Goal: Navigation & Orientation: Find specific page/section

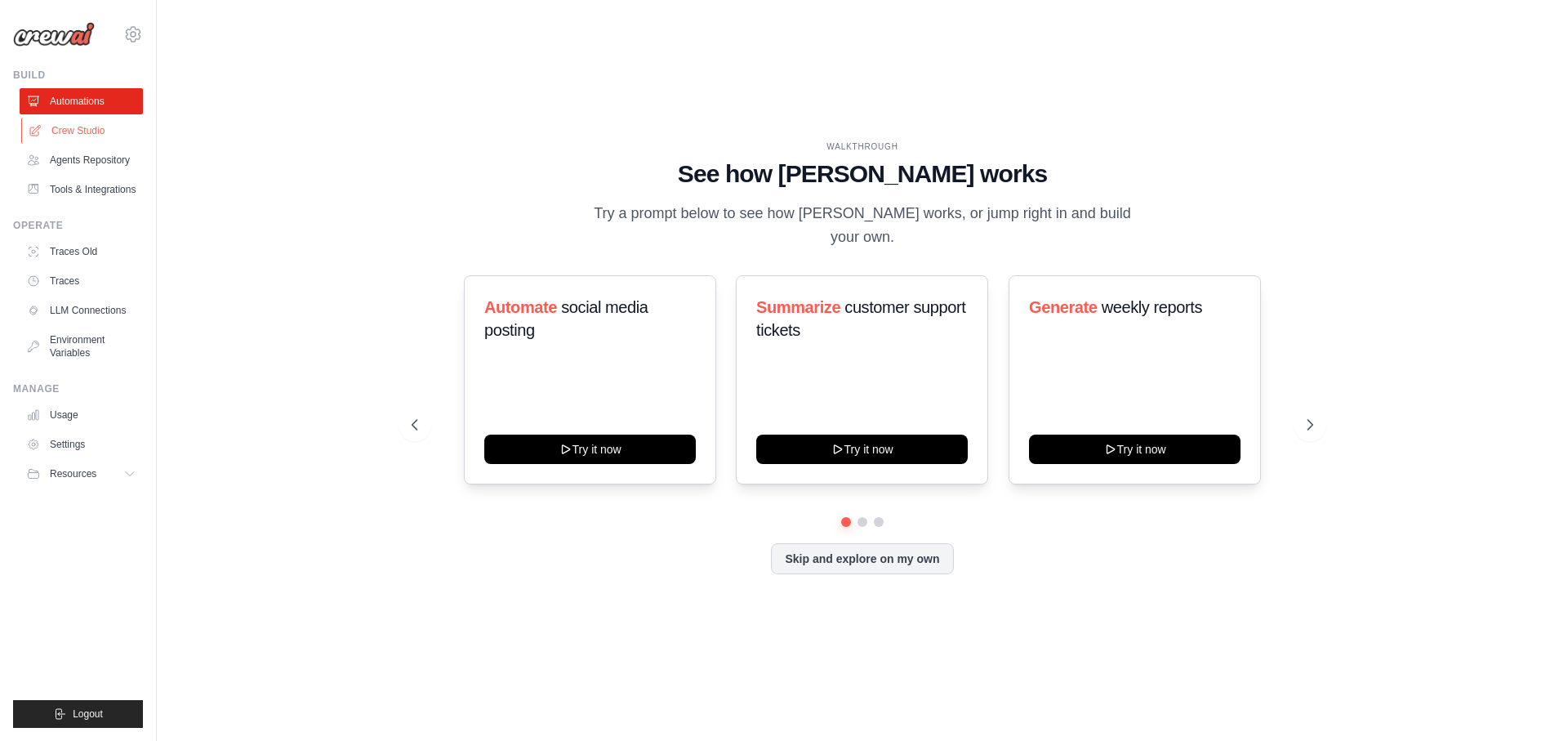
click at [89, 122] on link "Crew Studio" at bounding box center [83, 130] width 123 height 26
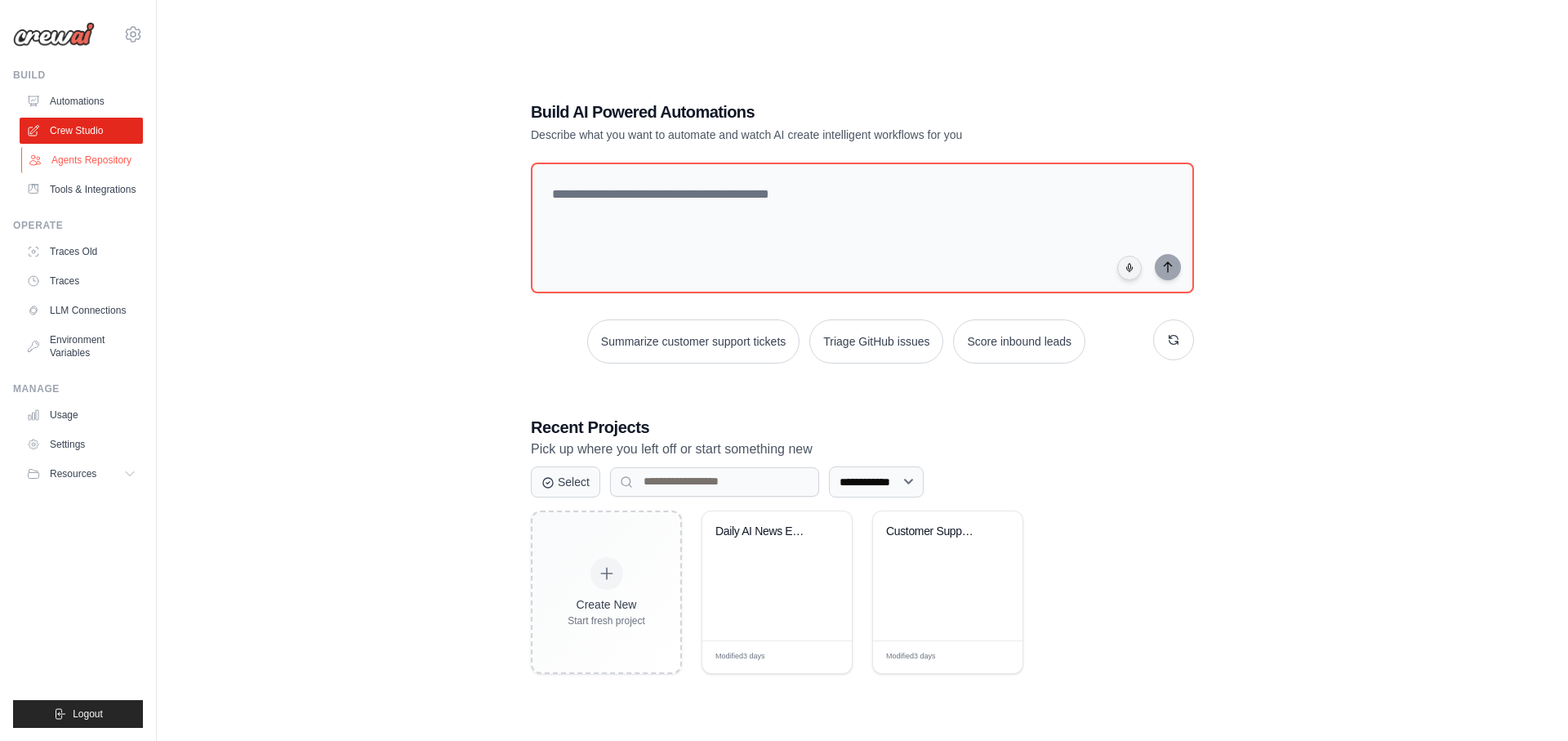
click at [84, 165] on link "Agents Repository" at bounding box center [83, 160] width 123 height 26
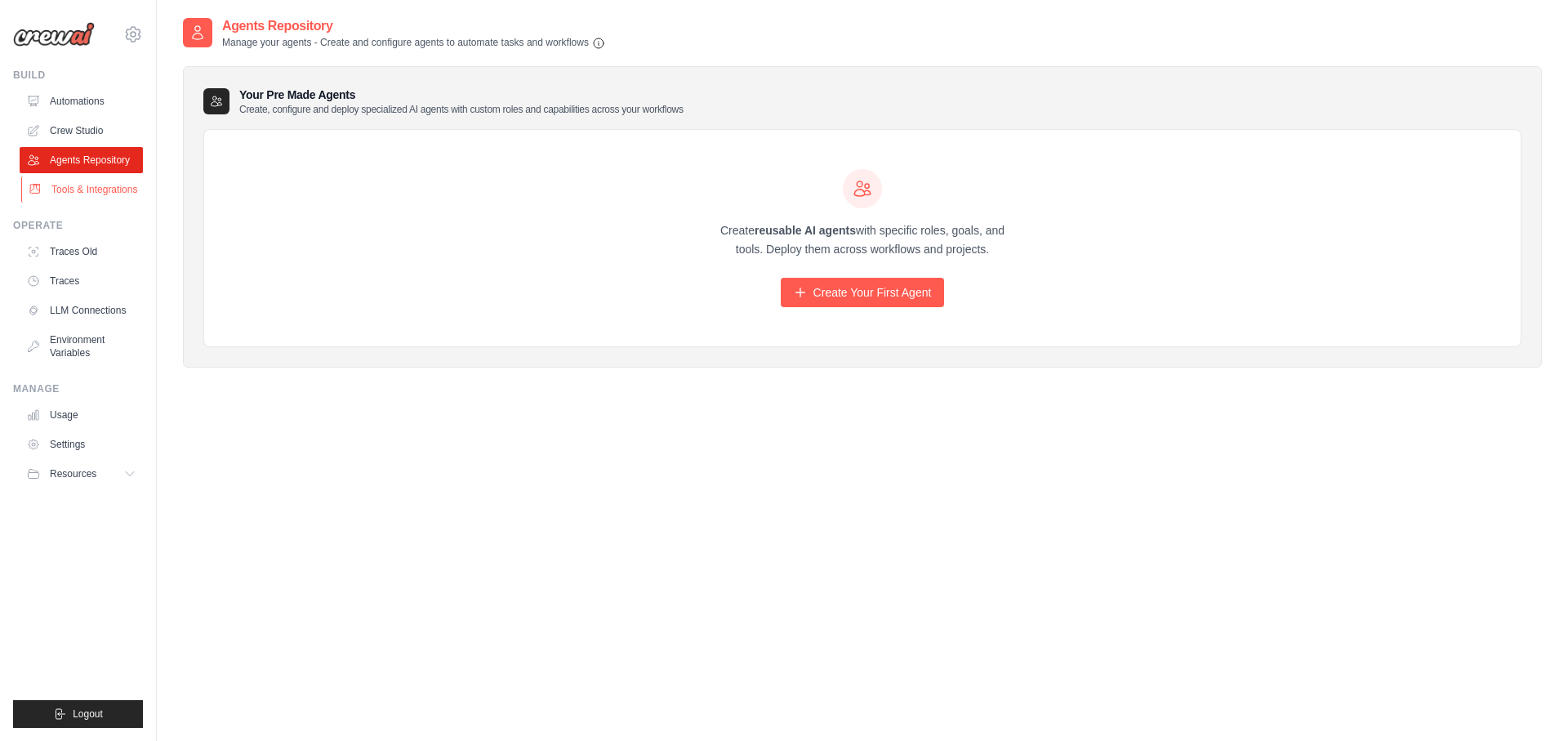
click at [84, 195] on link "Tools & Integrations" at bounding box center [83, 189] width 123 height 26
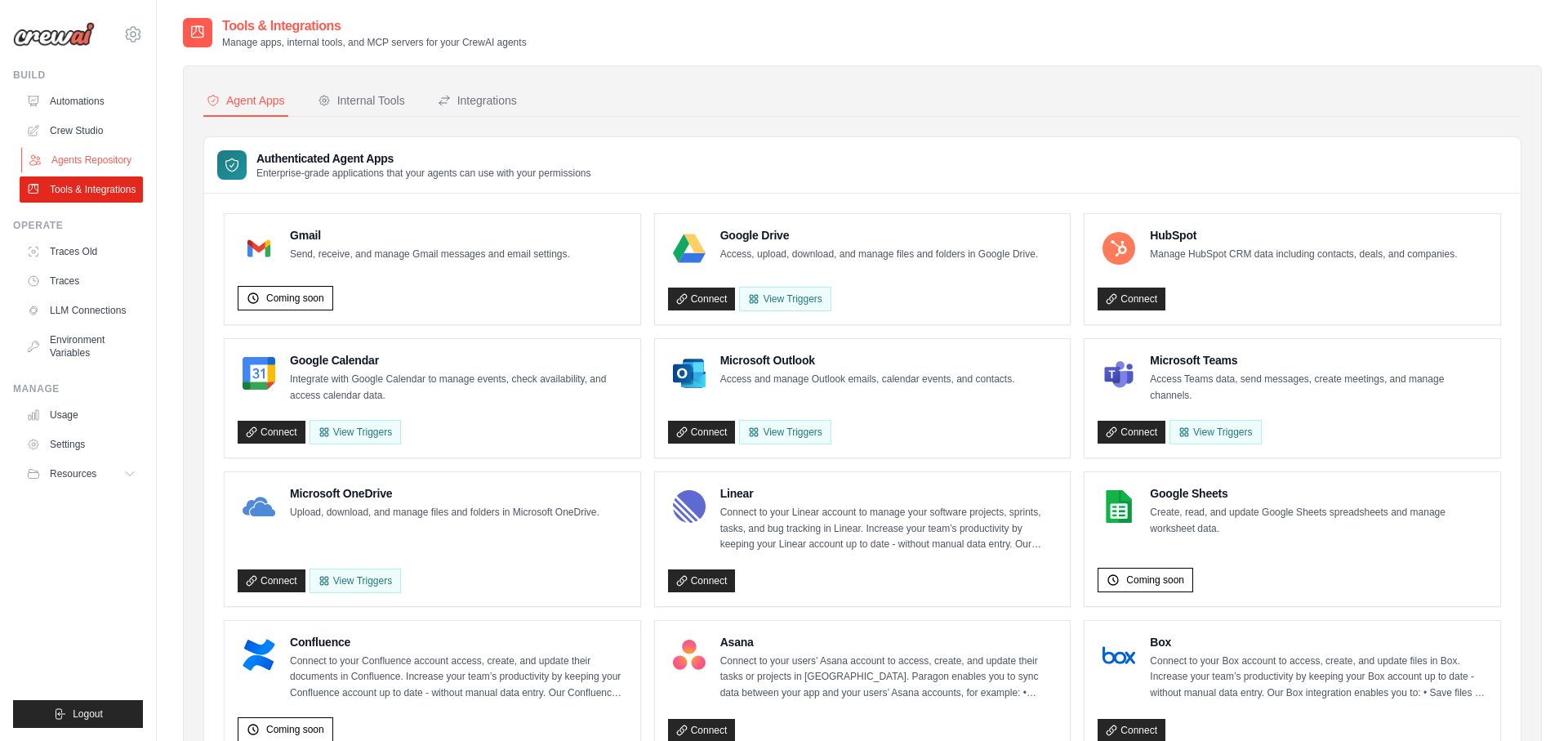
click at [69, 164] on link "Agents Repository" at bounding box center [83, 160] width 123 height 26
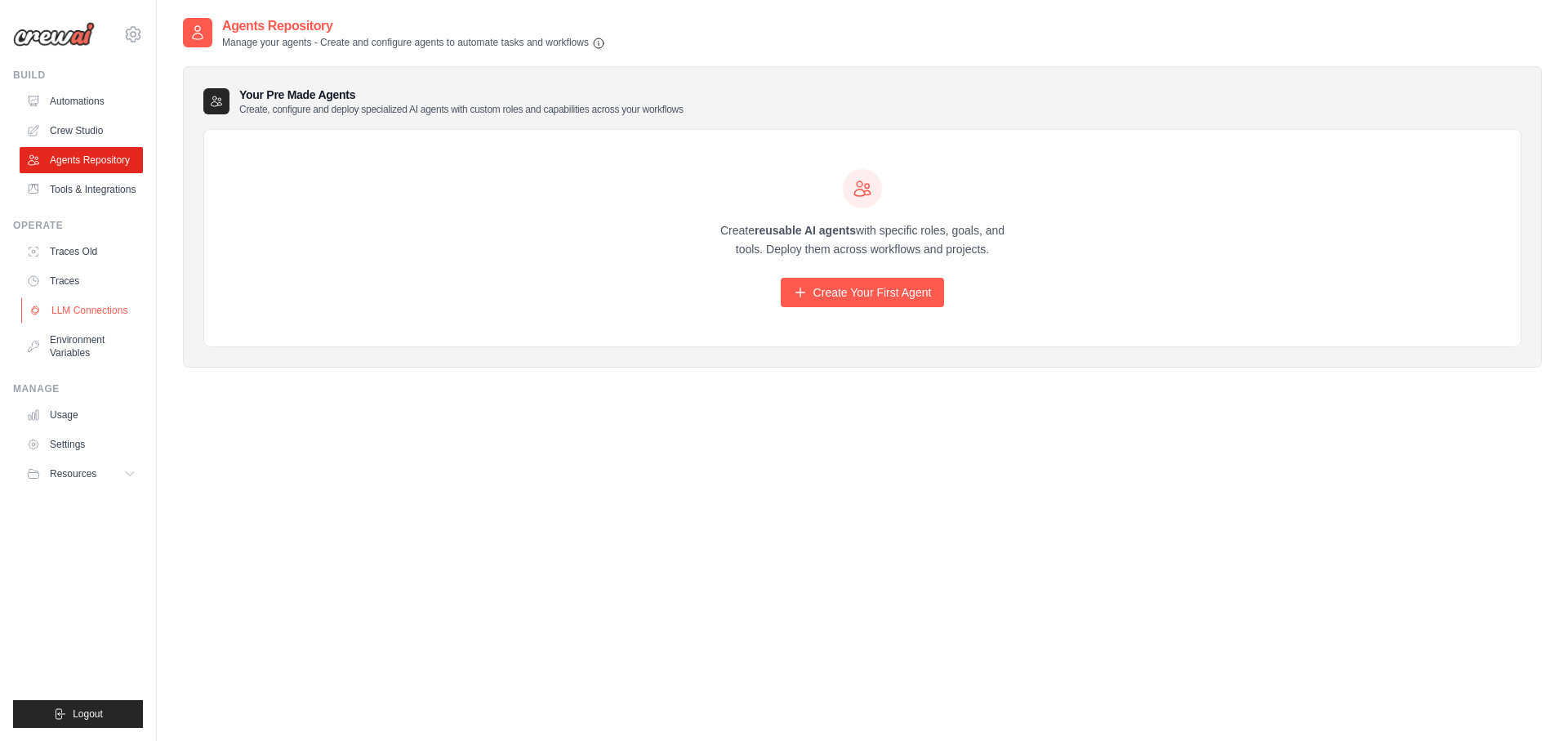
click at [74, 323] on link "LLM Connections" at bounding box center [83, 310] width 123 height 26
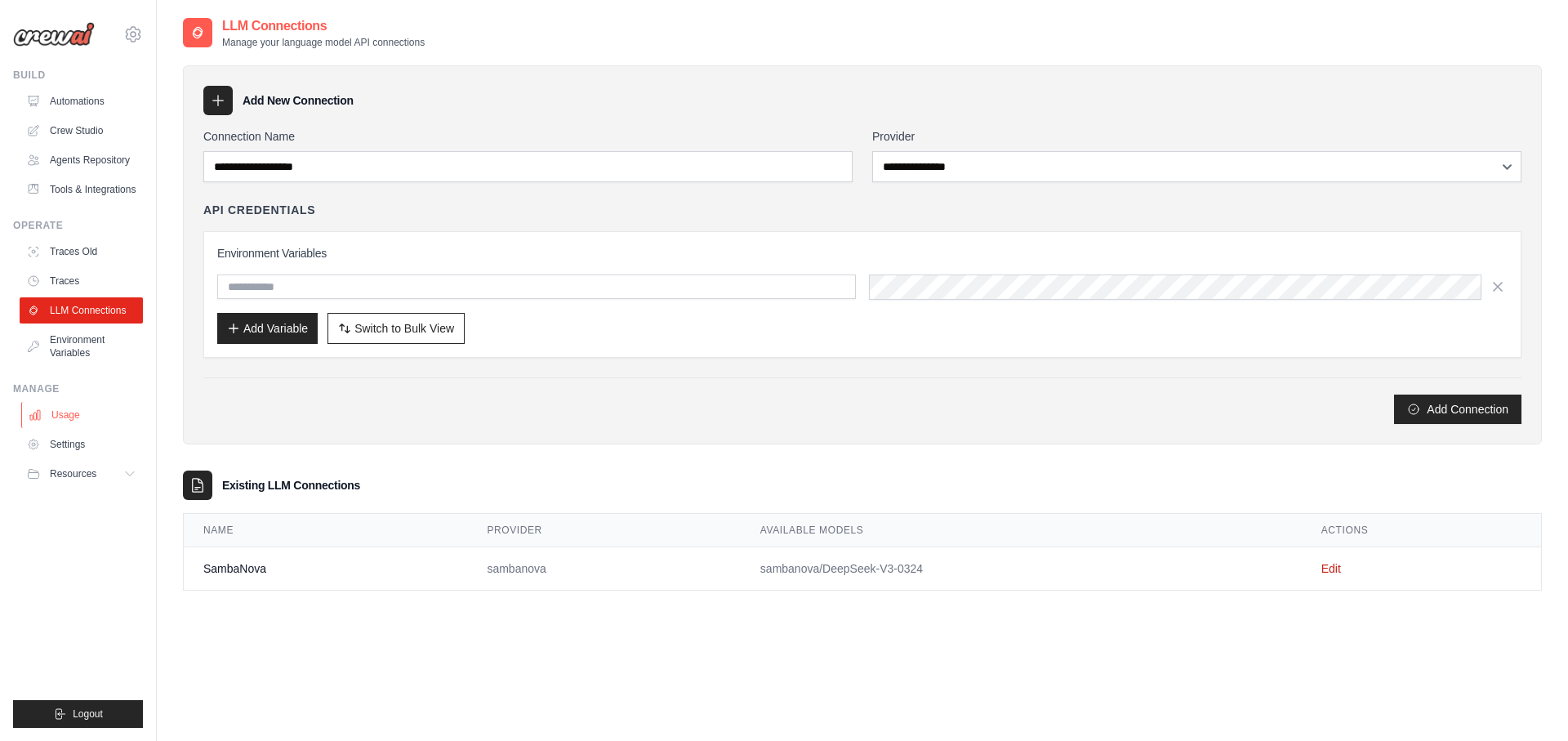
click at [63, 428] on link "Usage" at bounding box center [83, 414] width 123 height 26
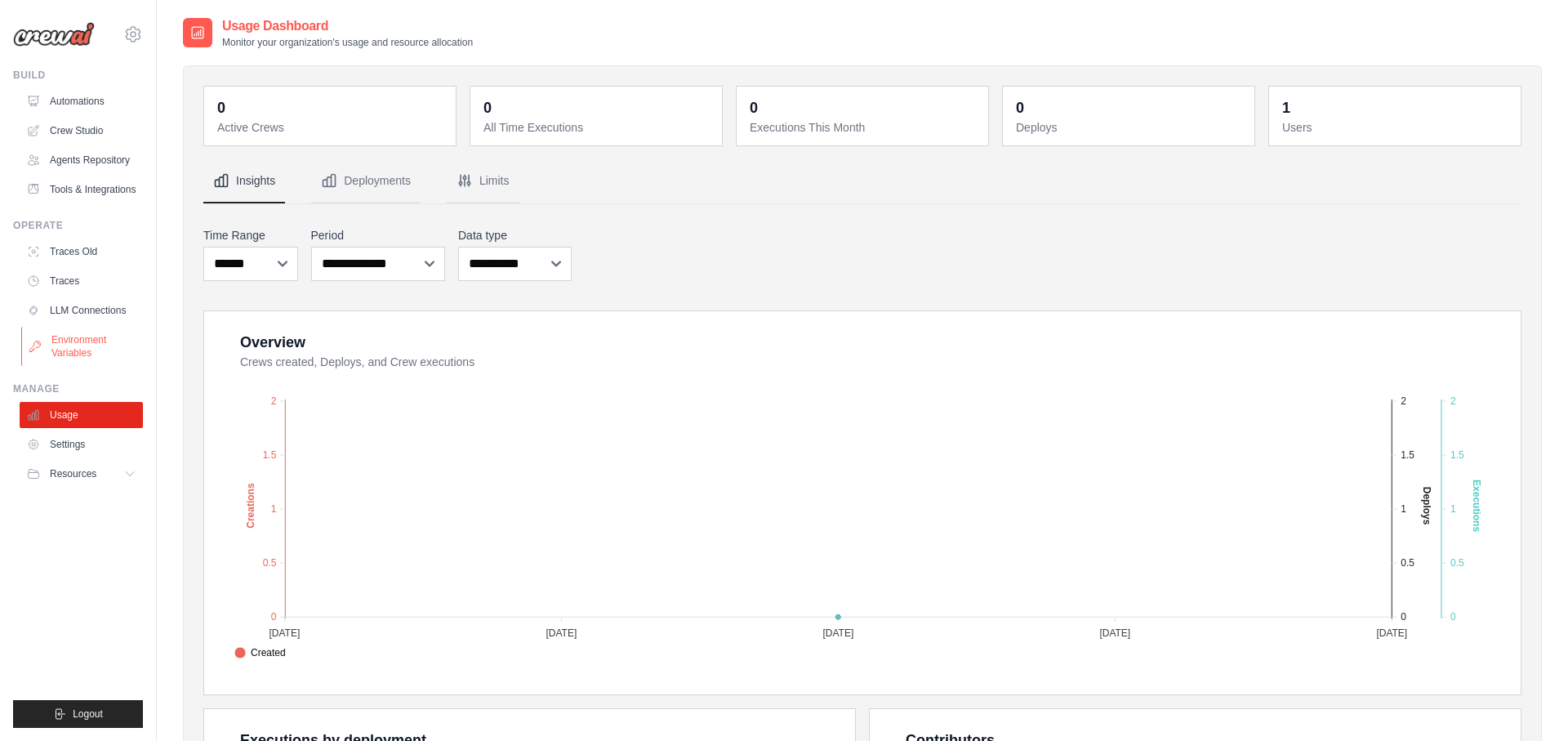
click at [88, 365] on link "Environment Variables" at bounding box center [83, 346] width 123 height 39
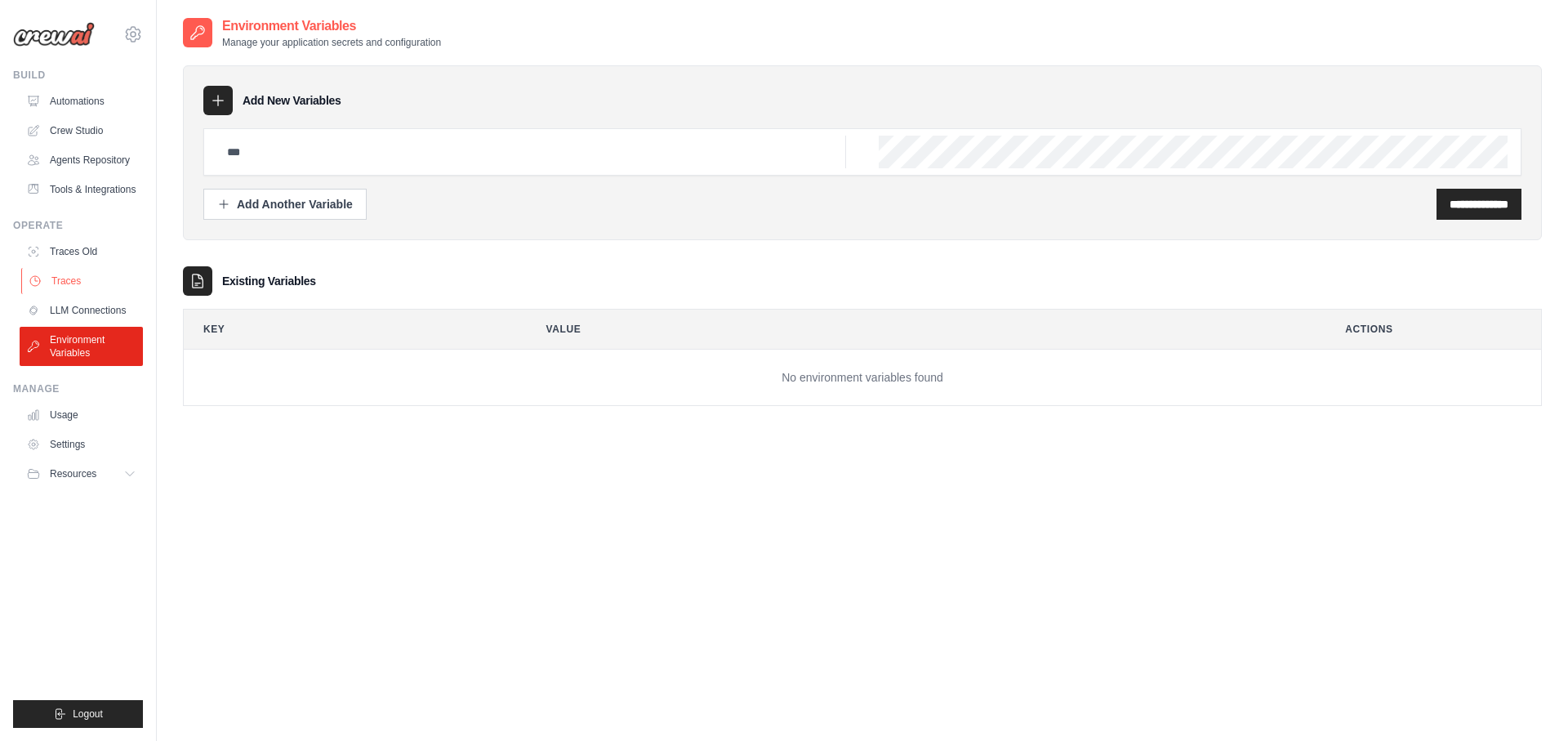
click at [66, 294] on link "Traces" at bounding box center [83, 280] width 123 height 26
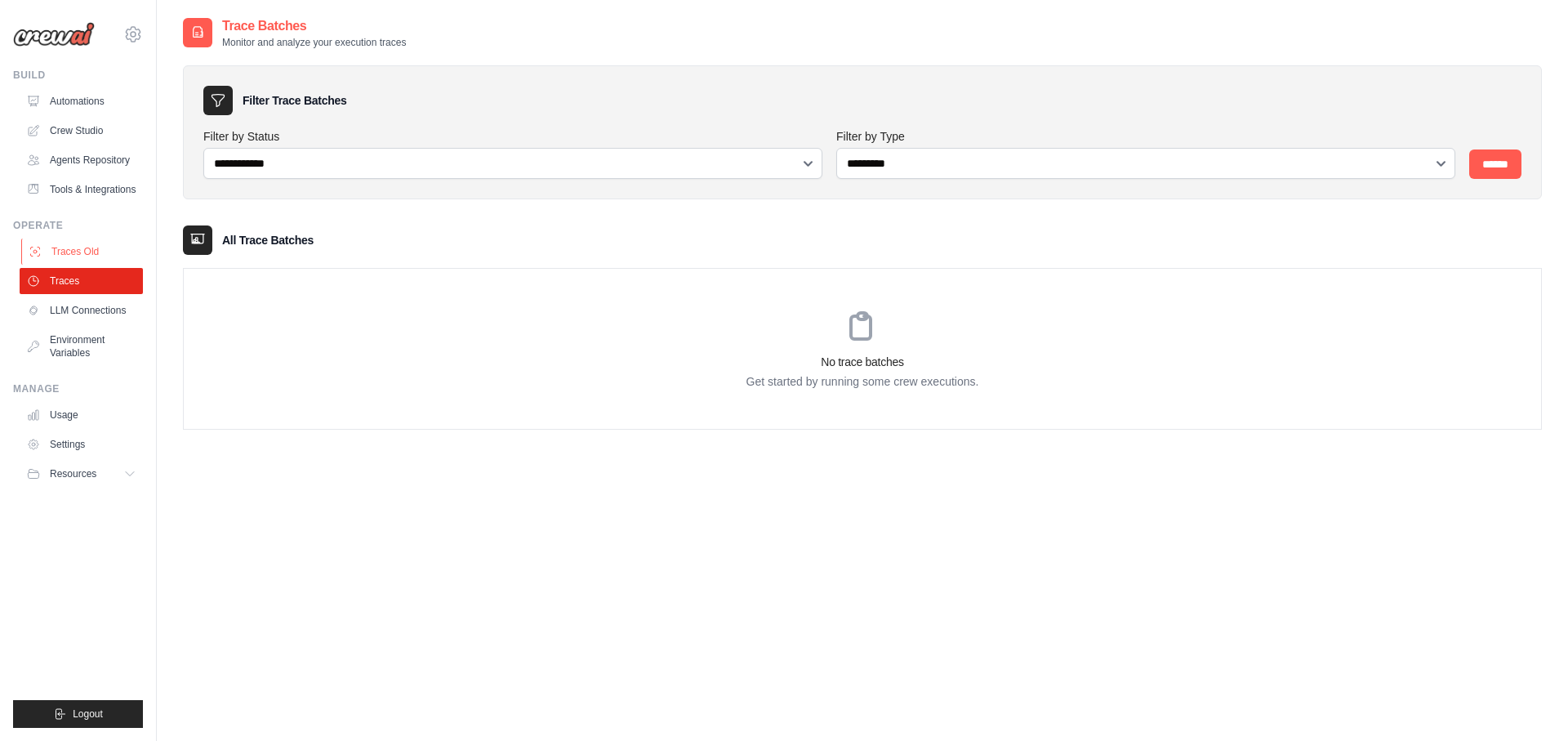
click at [62, 264] on link "Traces Old" at bounding box center [83, 252] width 123 height 26
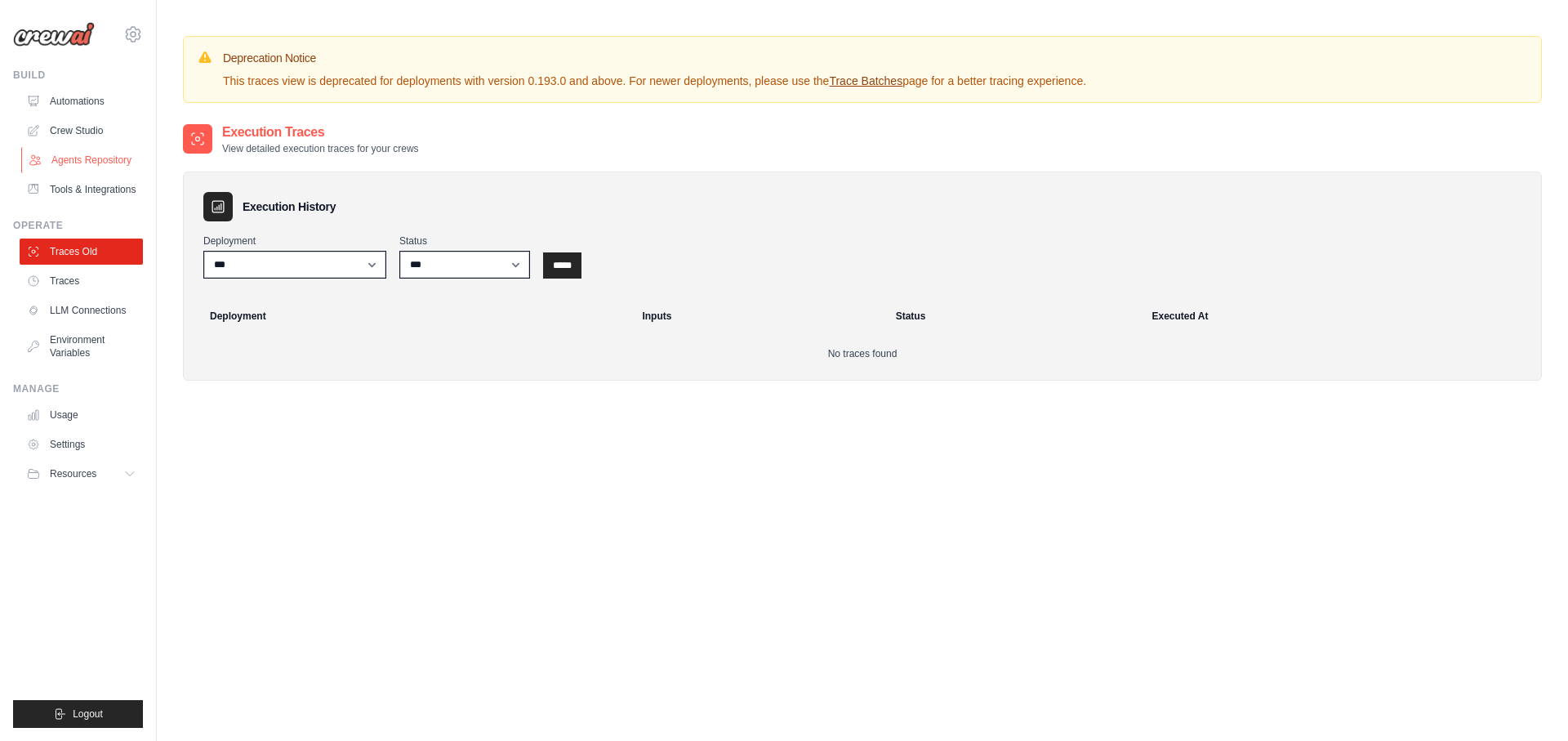
click at [44, 161] on link "Agents Repository" at bounding box center [83, 160] width 123 height 26
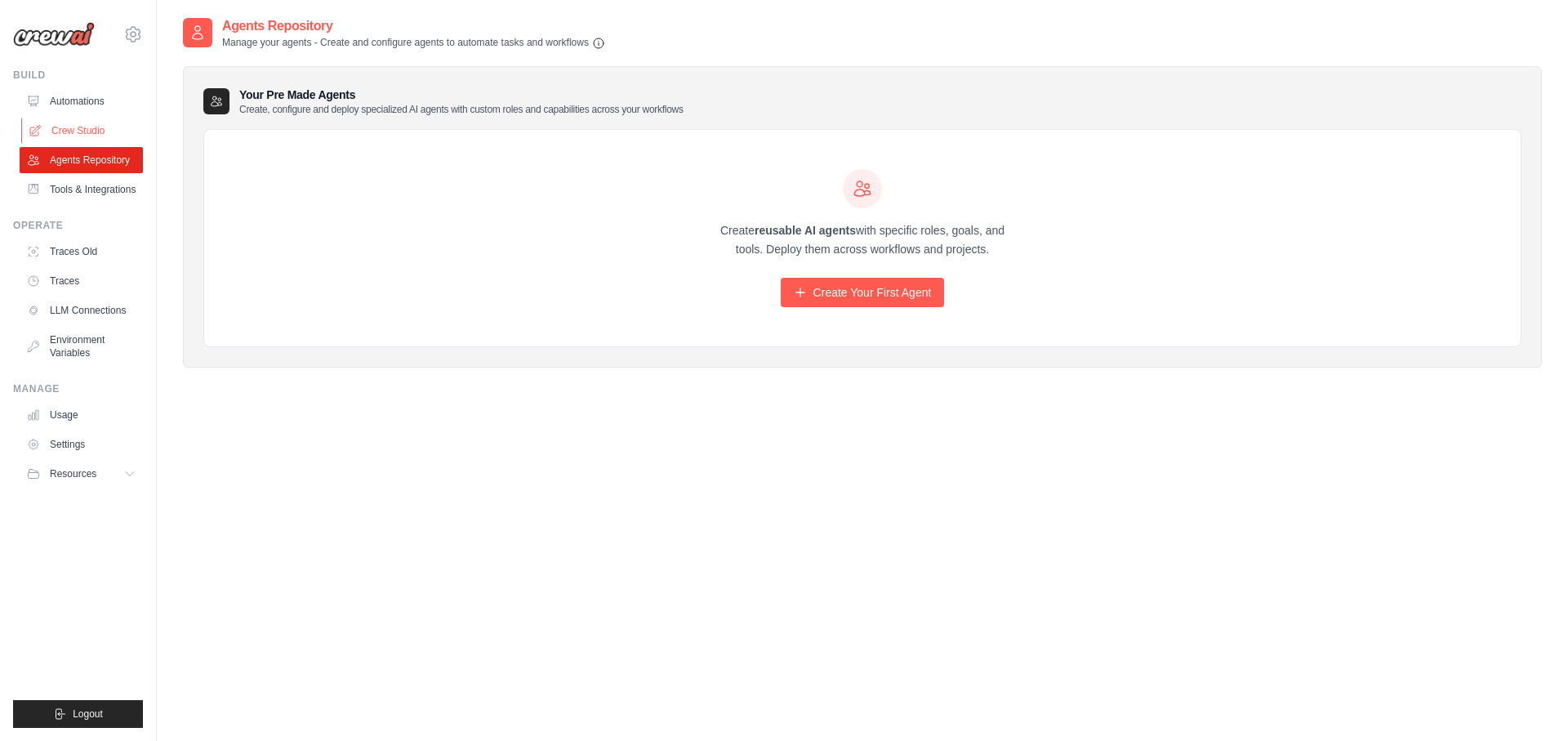
click at [49, 130] on link "Crew Studio" at bounding box center [83, 130] width 123 height 26
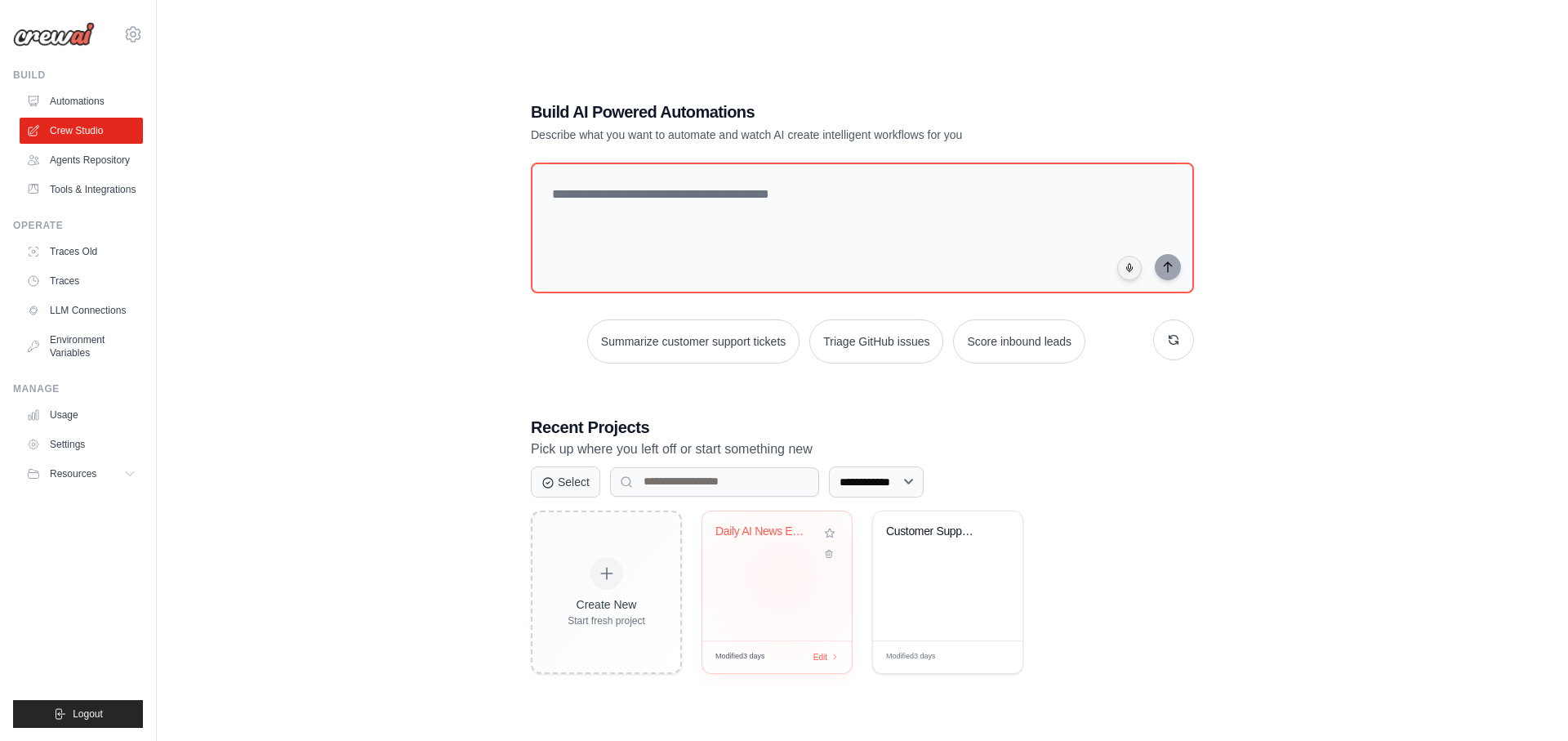
click at [783, 576] on div "Daily AI News Email Briefing" at bounding box center [776, 576] width 149 height 129
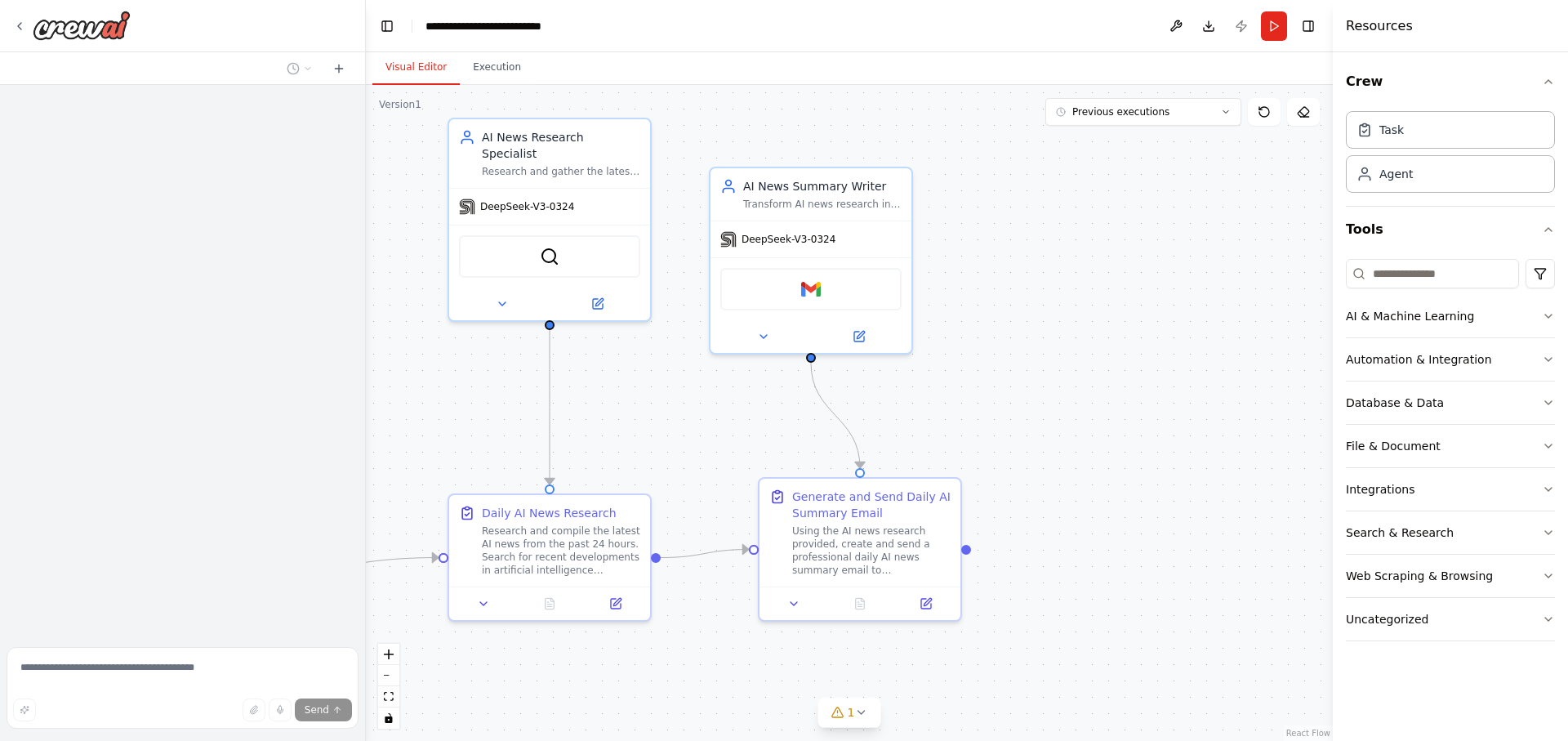
scroll to position [1141, 0]
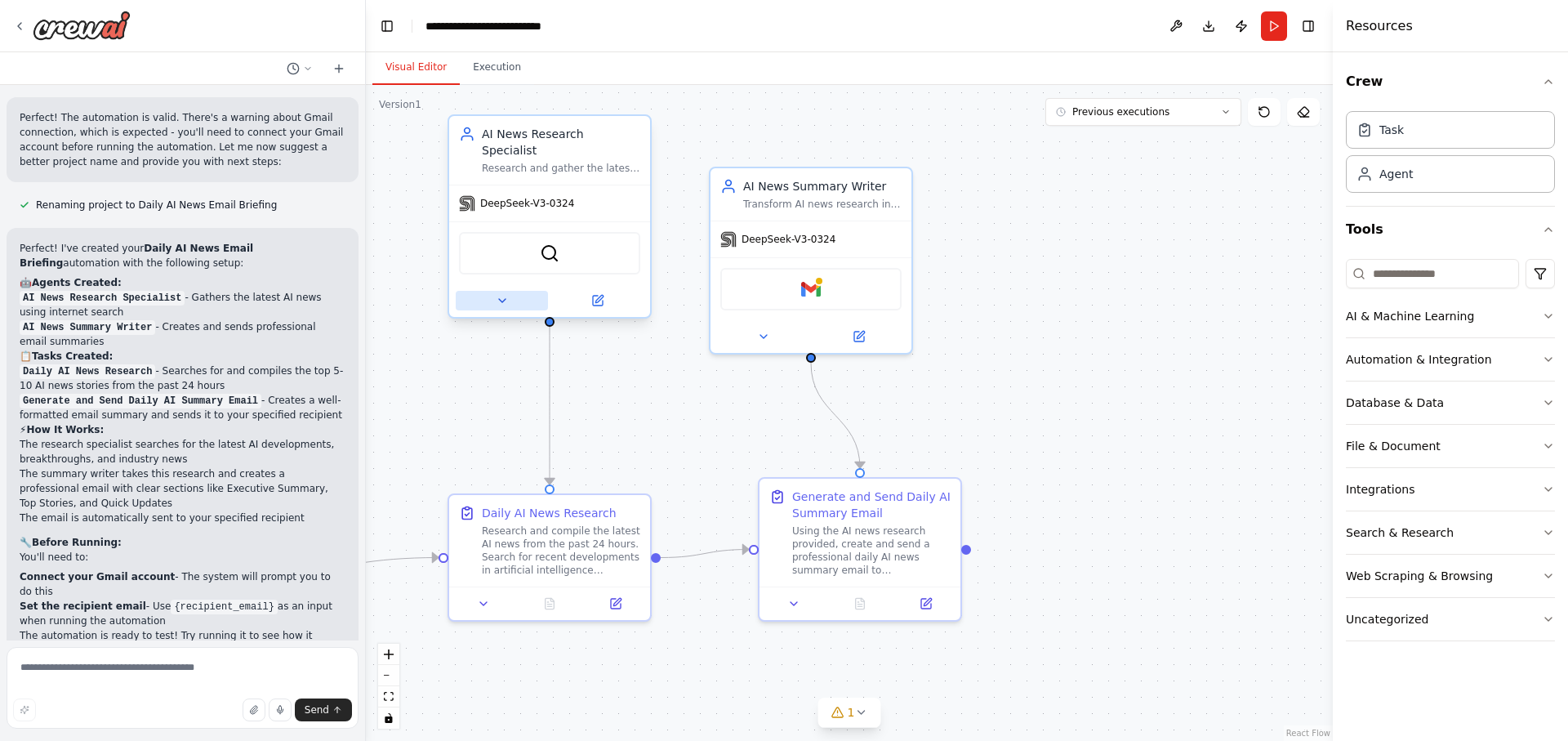
click at [493, 292] on button at bounding box center [501, 300] width 92 height 19
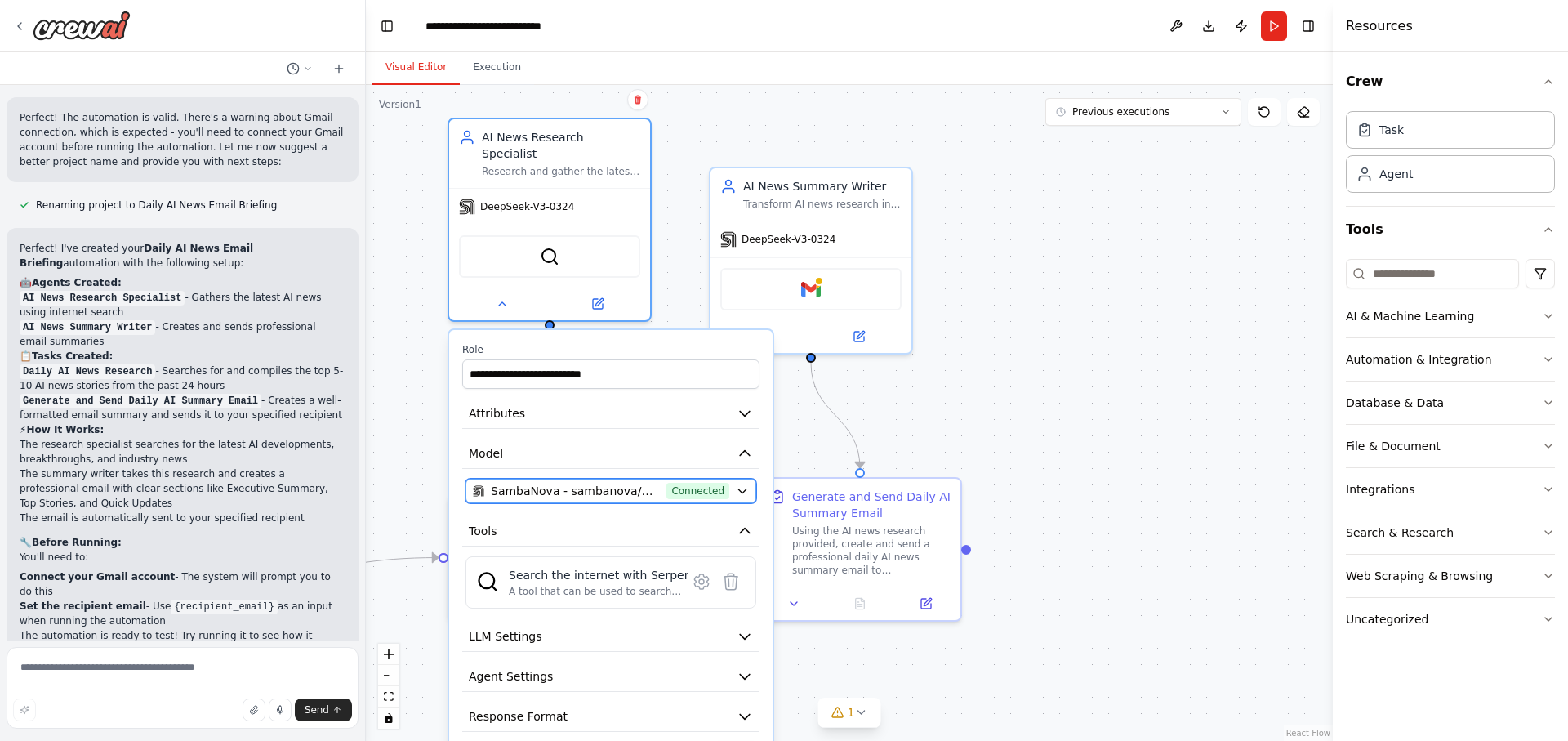
click at [603, 483] on span "SambaNova - sambanova/DeepSeek-V3-0324 (SambaNova)" at bounding box center [576, 490] width 169 height 16
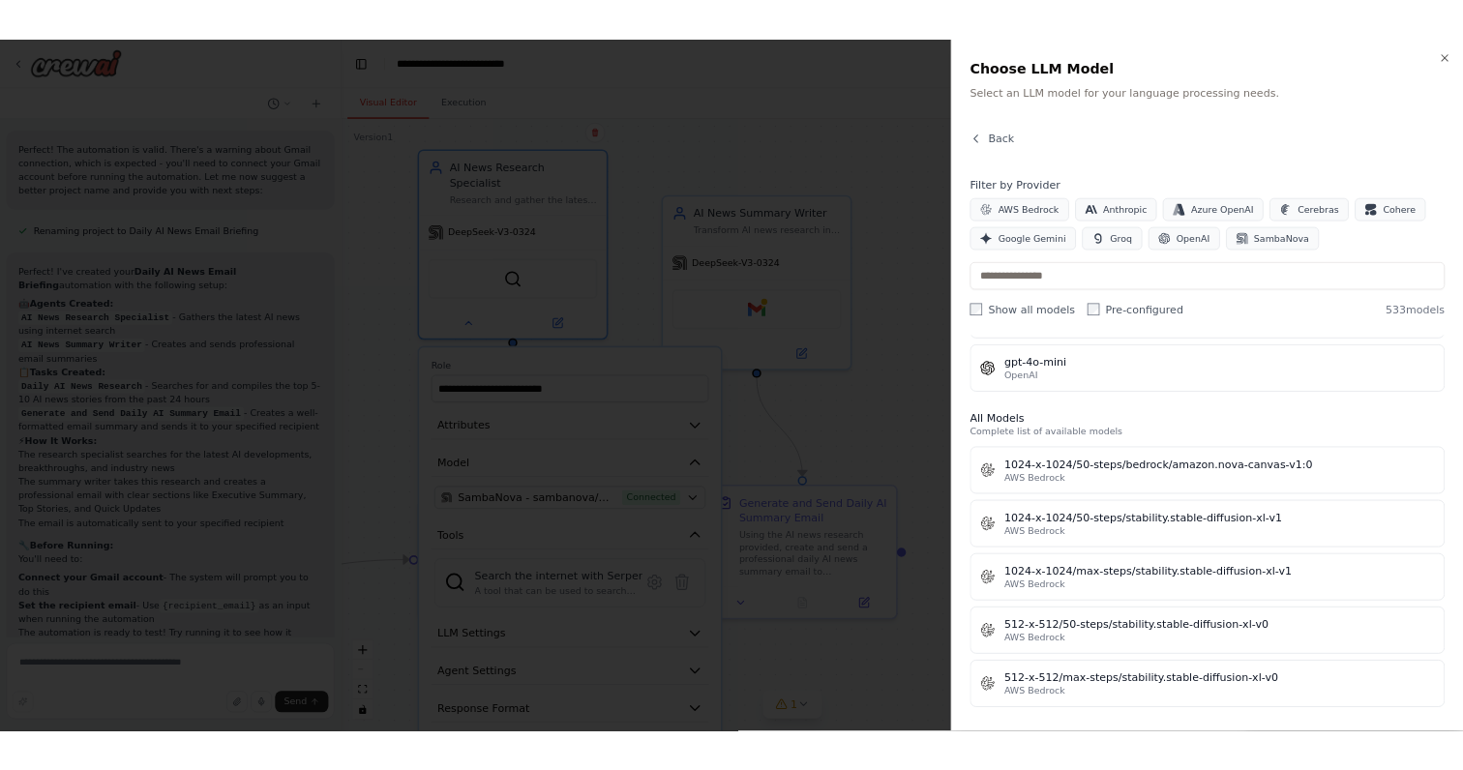
scroll to position [623, 0]
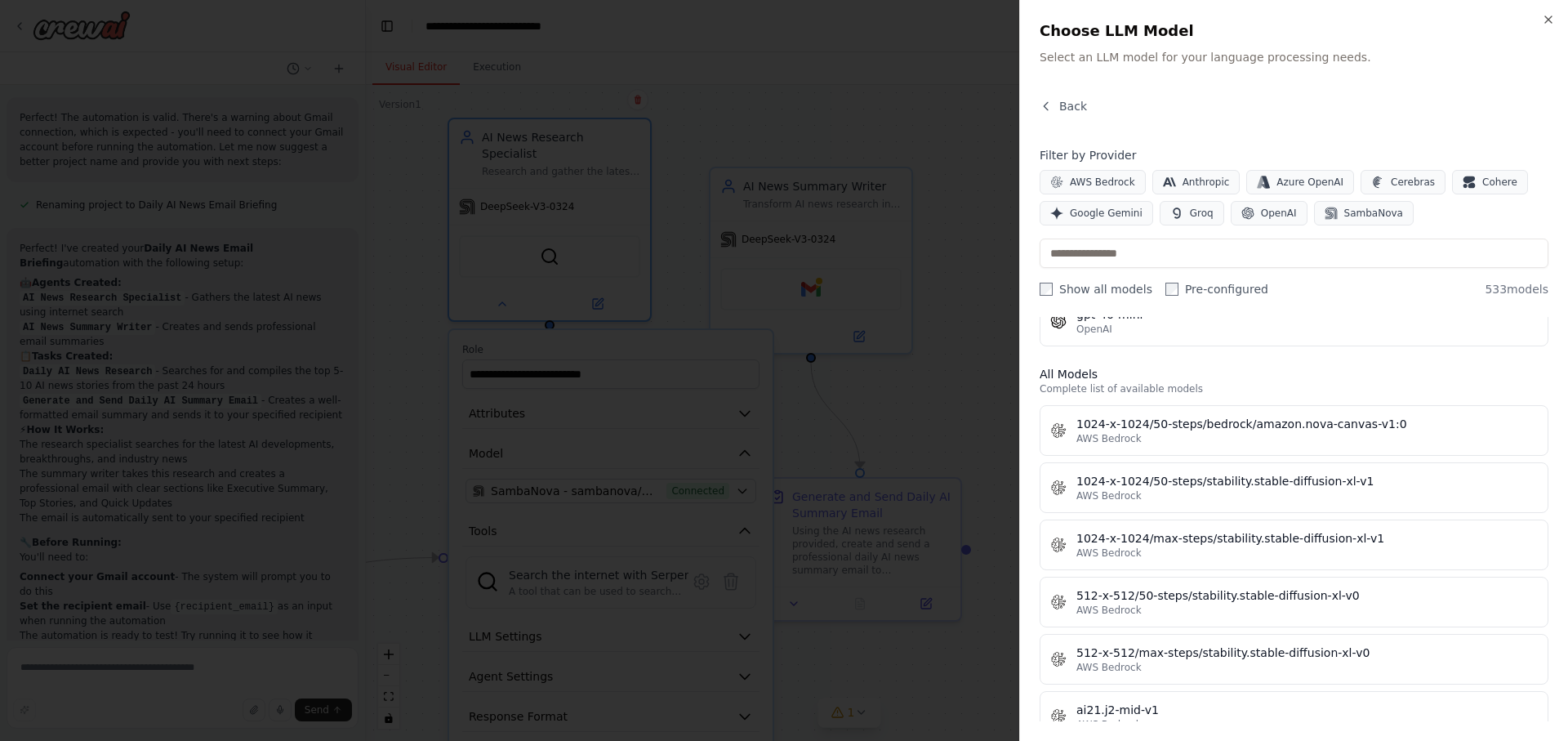
click at [860, 396] on div at bounding box center [784, 370] width 1568 height 741
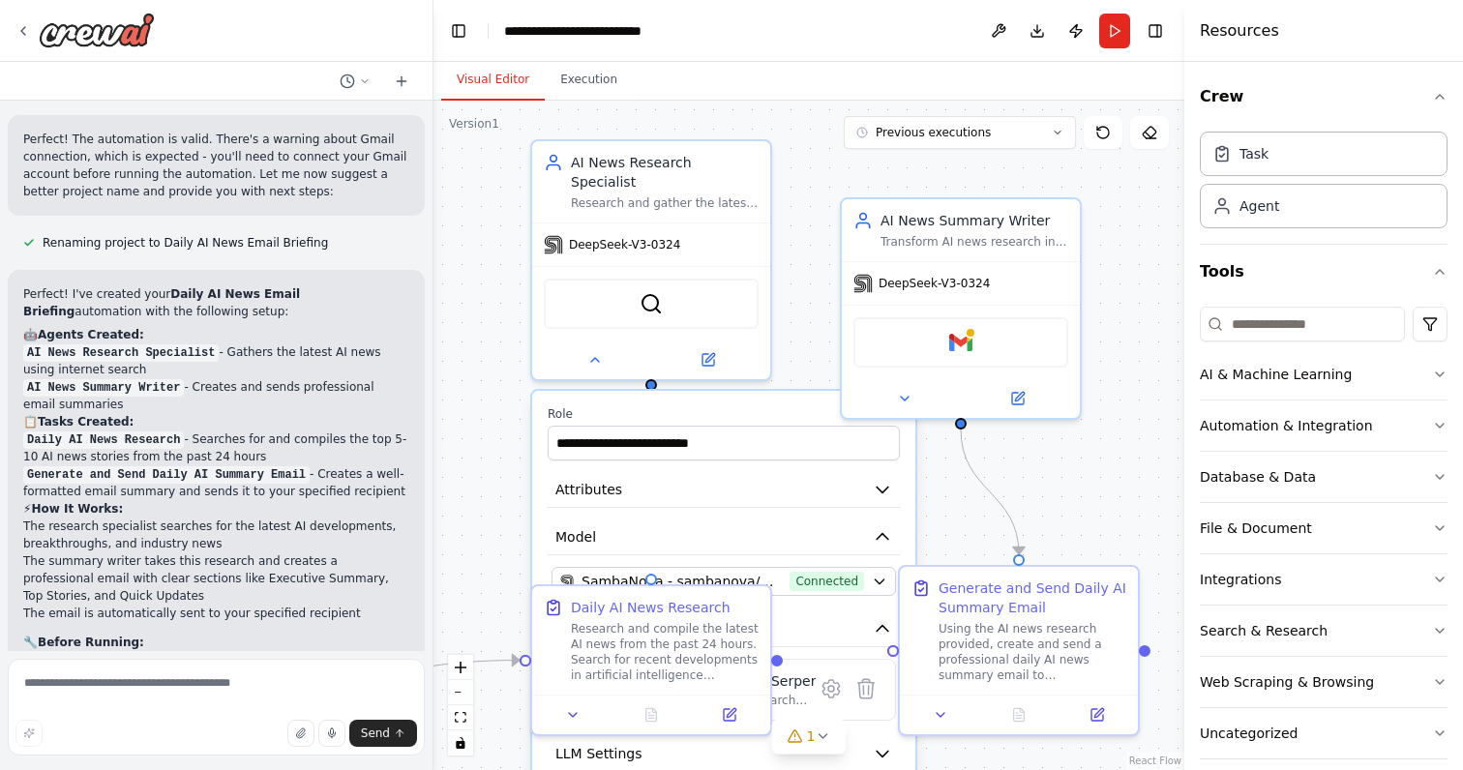
scroll to position [1459, 0]
